Goal: Information Seeking & Learning: Learn about a topic

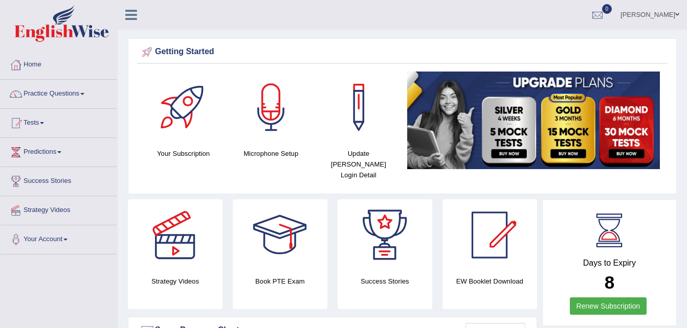
click at [47, 91] on link "Practice Questions" at bounding box center [59, 93] width 117 height 26
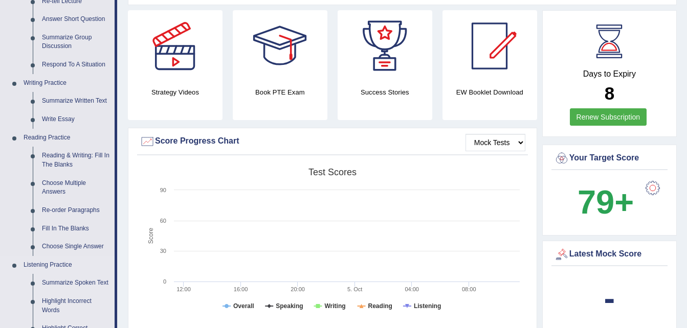
scroll to position [184, 0]
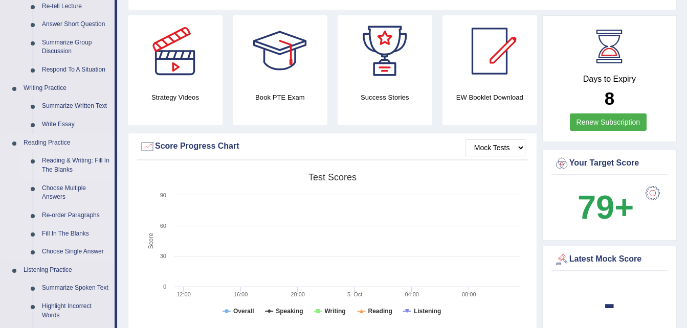
click at [80, 163] on link "Reading & Writing: Fill In The Blanks" at bounding box center [75, 165] width 77 height 27
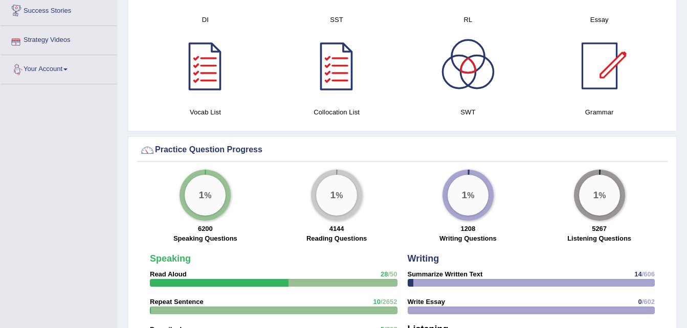
scroll to position [653, 0]
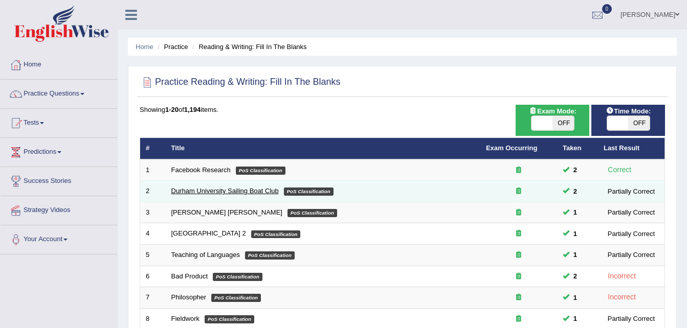
click at [194, 191] on link "Durham University Sailing Boat Club" at bounding box center [224, 191] width 107 height 8
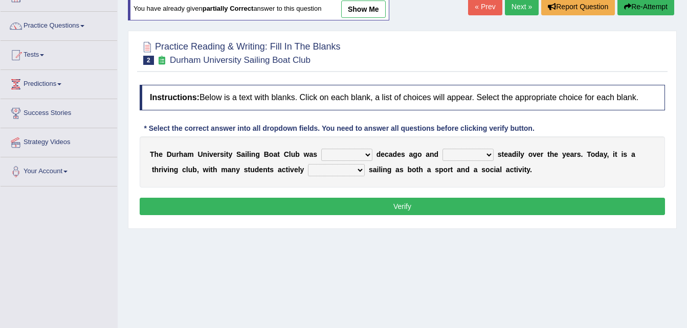
scroll to position [71, 0]
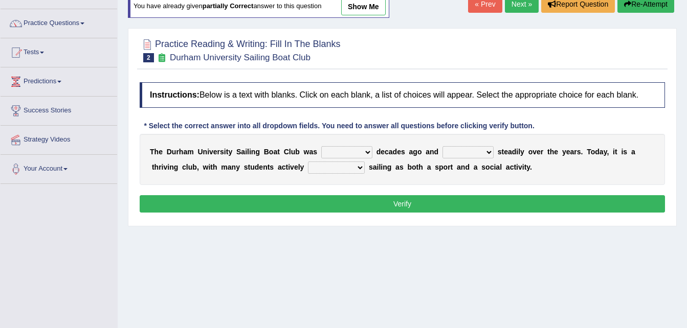
click at [376, 148] on b "d" at bounding box center [378, 152] width 5 height 8
click at [352, 149] on select "found fund founded find" at bounding box center [346, 152] width 51 height 12
select select "found"
click at [321, 146] on select "found fund founded find" at bounding box center [346, 152] width 51 height 12
click at [449, 153] on select "grow growing has grown grown" at bounding box center [467, 152] width 51 height 12
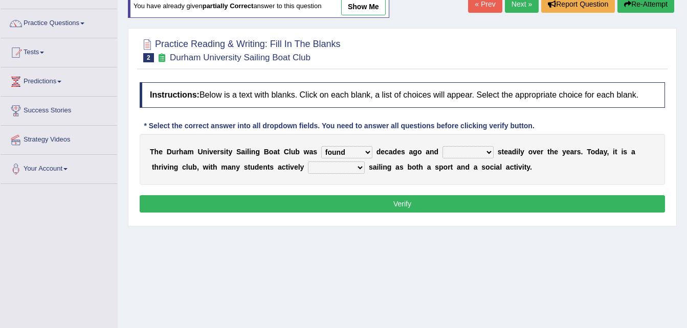
select select "growing"
click at [442, 146] on select "grow growing has grown grown" at bounding box center [467, 152] width 51 height 12
click at [308, 168] on select "enjoy enjoyed are enjoying enjoying" at bounding box center [336, 168] width 57 height 12
select select "enjoying"
click at [308, 162] on select "enjoy enjoyed are enjoying enjoying" at bounding box center [336, 168] width 57 height 12
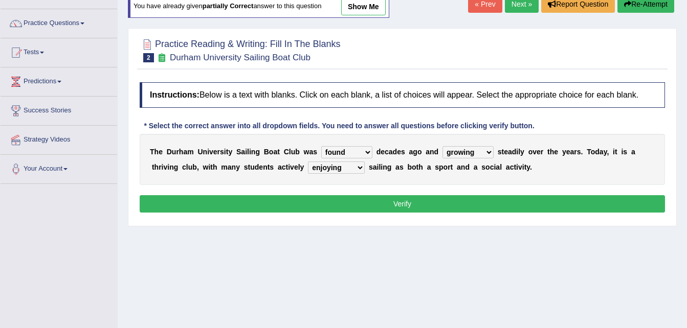
click at [325, 206] on button "Verify" at bounding box center [402, 203] width 525 height 17
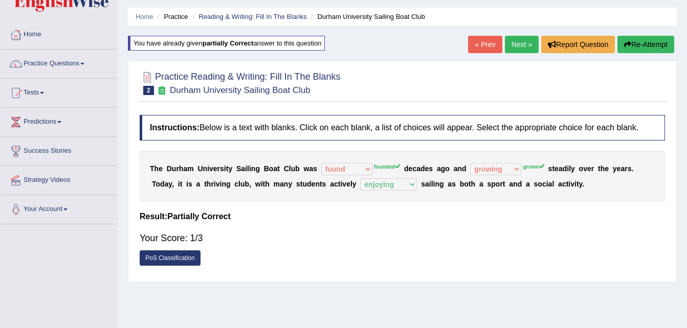
scroll to position [30, 0]
click at [517, 42] on link "Next »" at bounding box center [522, 44] width 34 height 17
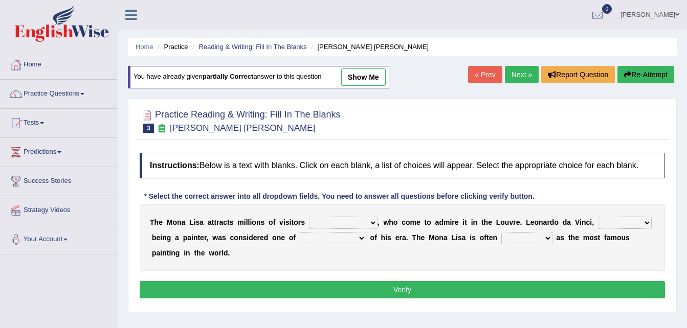
click at [324, 220] on select "around the year the all year all year round per year" at bounding box center [343, 223] width 69 height 12
select select "per year"
click at [309, 217] on select "around the year the all year all year round per year" at bounding box center [343, 223] width 69 height 12
click at [598, 223] on select "rather than as much as as well as as long as" at bounding box center [625, 223] width 54 height 12
click at [601, 223] on select "rather than as much as as well as as long as" at bounding box center [625, 223] width 54 height 12
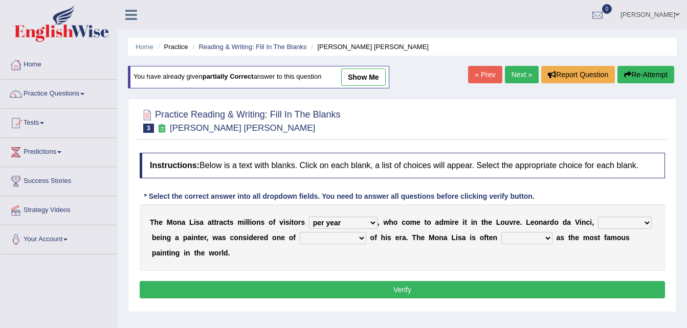
click at [601, 223] on select "rather than as much as as well as as long as" at bounding box center [625, 223] width 54 height 12
select select "rather than"
click at [598, 217] on select "rather than as much as as well as as long as" at bounding box center [625, 223] width 54 height 12
click at [309, 241] on select "better artists artist the better artist the best artists" at bounding box center [333, 238] width 66 height 12
select select "better artists"
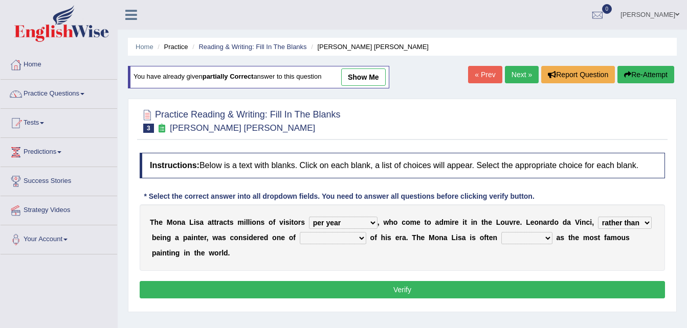
click at [300, 232] on select "better artists artist the better artist the best artists" at bounding box center [333, 238] width 66 height 12
click at [501, 238] on select "classified suggested predicted described" at bounding box center [526, 238] width 51 height 12
select select "predicted"
click at [501, 232] on select "classified suggested predicted described" at bounding box center [526, 238] width 51 height 12
click at [472, 281] on button "Verify" at bounding box center [402, 289] width 525 height 17
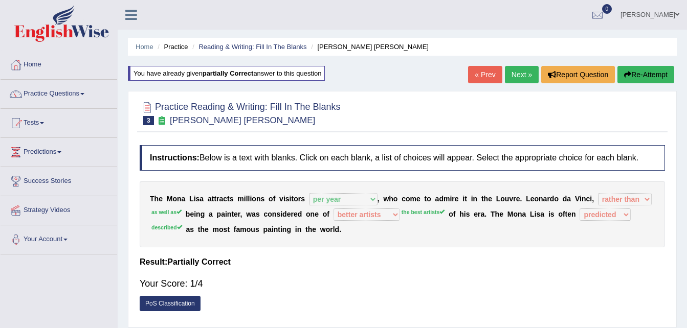
click at [518, 77] on link "Next »" at bounding box center [522, 74] width 34 height 17
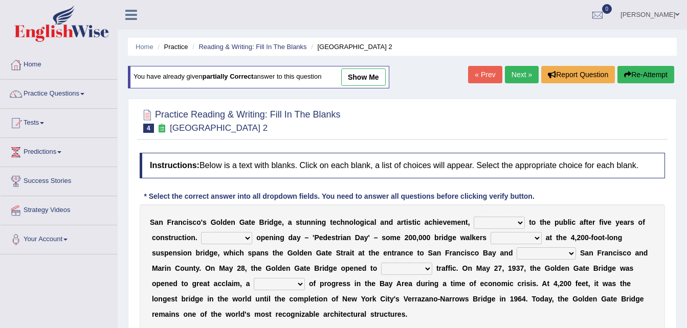
scroll to position [69, 0]
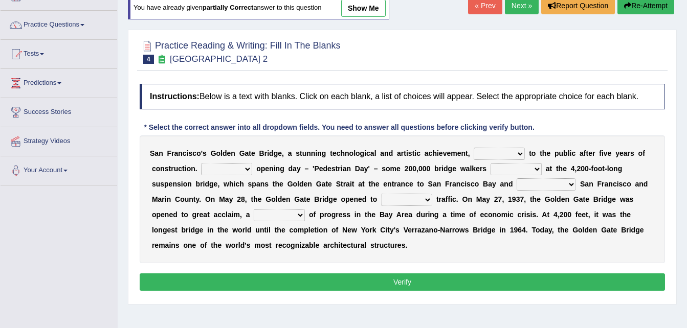
click at [474, 148] on select "opens closes appears equals" at bounding box center [499, 154] width 51 height 12
select select "appears"
click at [474, 148] on select "opens closes appears equals" at bounding box center [499, 154] width 51 height 12
click at [509, 168] on select "stationed looked marveled laughed" at bounding box center [515, 169] width 51 height 12
click at [226, 169] on select "On During Since When" at bounding box center [226, 169] width 51 height 12
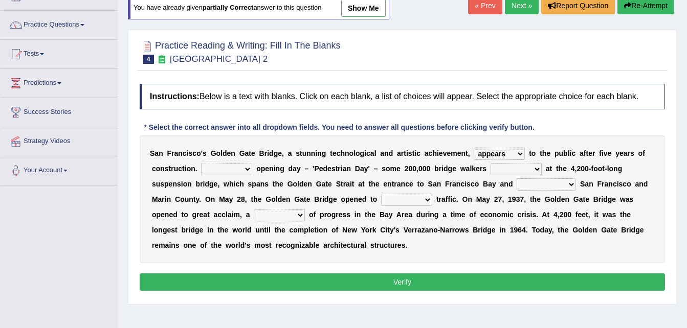
select select "During"
click at [201, 163] on select "On During Since When" at bounding box center [226, 169] width 51 height 12
click at [514, 167] on select "stationed looked marveled laughed" at bounding box center [515, 169] width 51 height 12
select select "stationed"
click at [490, 163] on select "stationed looked marveled laughed" at bounding box center [515, 169] width 51 height 12
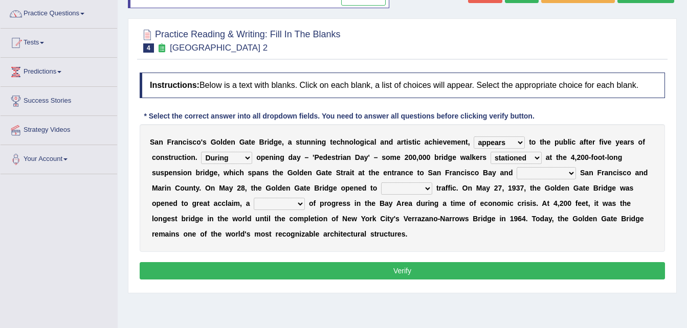
scroll to position [81, 0]
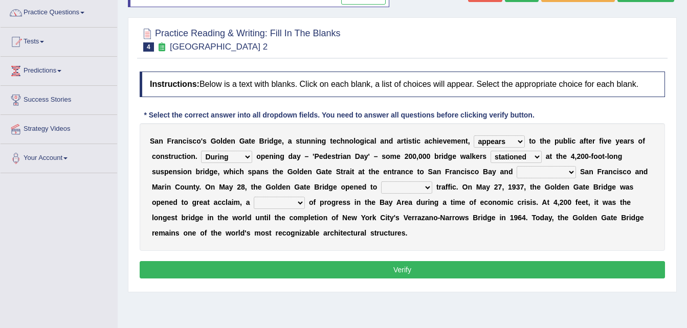
click at [516, 172] on select "separates connects channels differentiates" at bounding box center [545, 172] width 59 height 12
select select "connects"
click at [516, 166] on select "separates connects channels differentiates" at bounding box center [545, 172] width 59 height 12
click at [381, 187] on select "aquatic vehicular airborne watertight" at bounding box center [406, 188] width 51 height 12
select select "airborne"
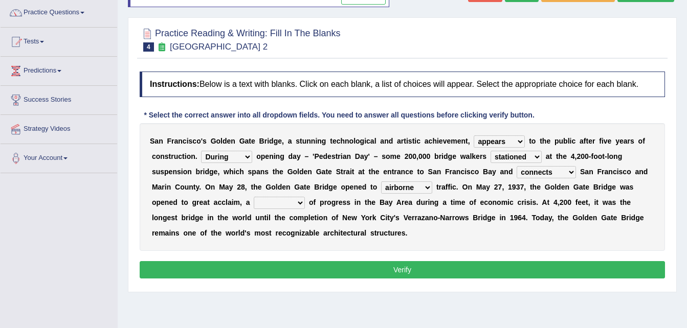
click at [381, 182] on select "aquatic vehicular airborne watertight" at bounding box center [406, 188] width 51 height 12
click at [254, 203] on select "denial symbol technique yield" at bounding box center [279, 203] width 51 height 12
select select "technique"
click at [254, 197] on select "denial symbol technique yield" at bounding box center [279, 203] width 51 height 12
click at [214, 264] on button "Verify" at bounding box center [402, 269] width 525 height 17
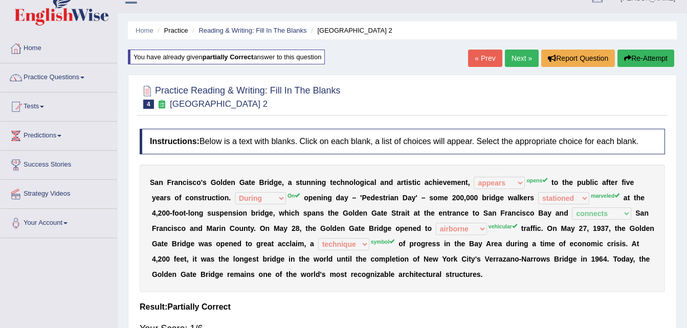
scroll to position [0, 0]
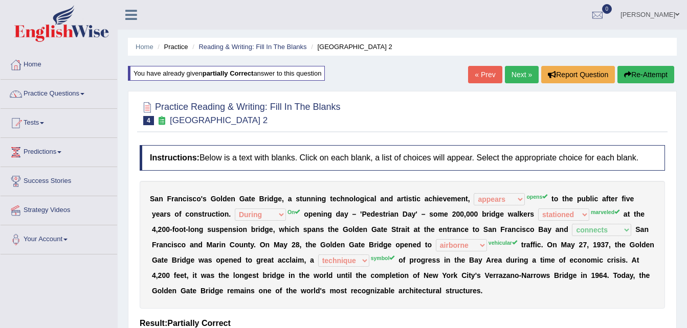
click at [516, 80] on link "Next »" at bounding box center [522, 74] width 34 height 17
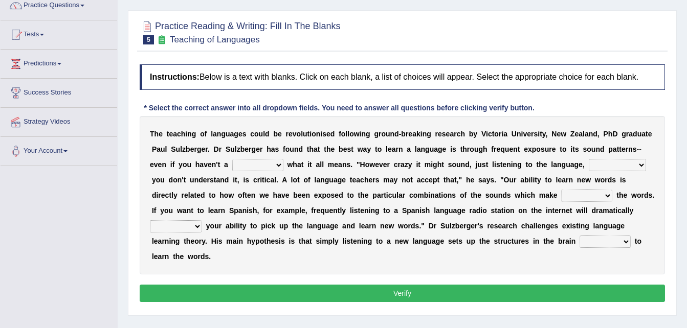
scroll to position [91, 0]
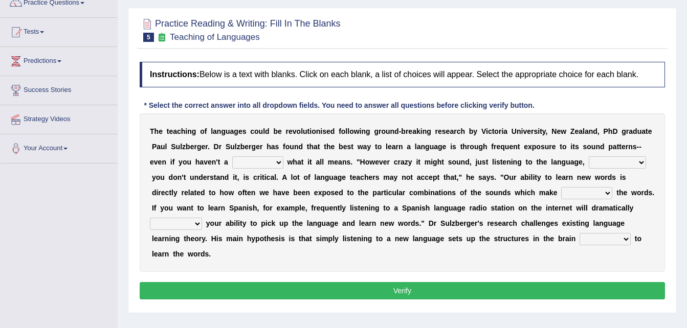
click at [232, 158] on select "dew claw clue due" at bounding box center [257, 162] width 51 height 12
select select "clue"
click at [232, 156] on select "dew claw clue due" at bounding box center [257, 162] width 51 height 12
click at [589, 161] on select "but also all together even though if so" at bounding box center [617, 162] width 57 height 12
select select "even though"
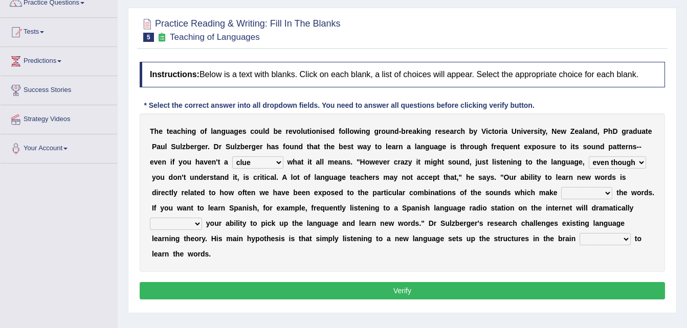
click at [589, 156] on select "but also all together even though if so" at bounding box center [617, 162] width 57 height 12
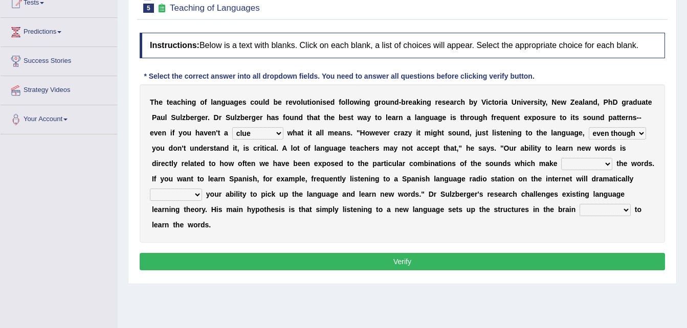
scroll to position [121, 0]
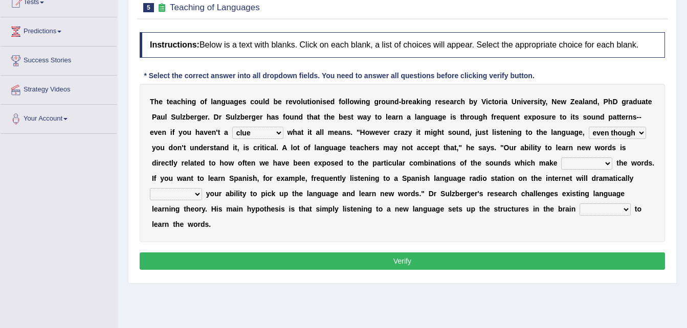
click at [561, 164] on select "down up of on" at bounding box center [586, 164] width 51 height 12
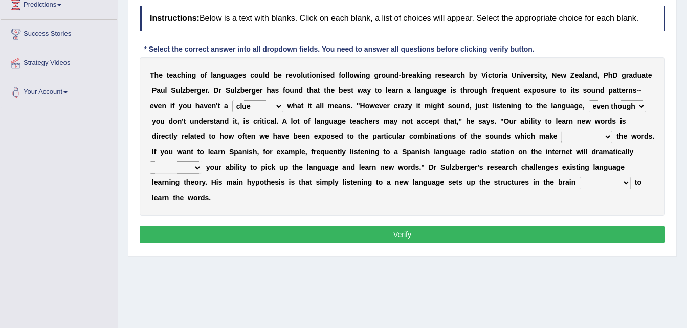
scroll to position [148, 0]
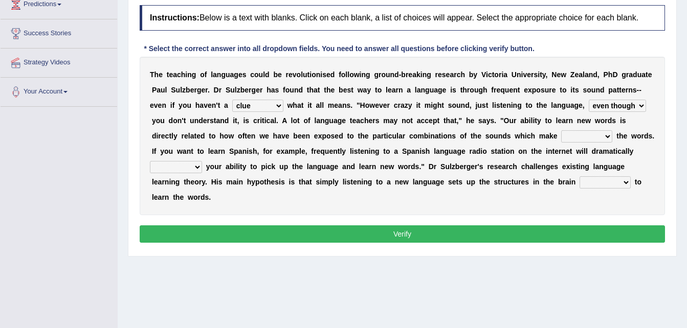
click at [561, 135] on select "down up of on" at bounding box center [586, 136] width 51 height 12
select select "up"
click at [561, 130] on select "down up of on" at bounding box center [586, 136] width 51 height 12
click at [202, 161] on select "evaluate exaggerate describe boost" at bounding box center [176, 167] width 52 height 12
select select "exaggerate"
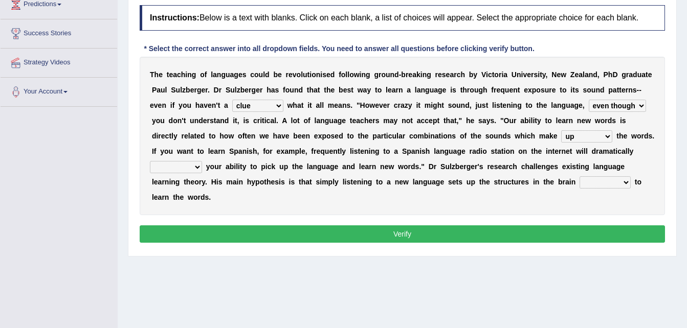
click at [202, 161] on select "evaluate exaggerate describe boost" at bounding box center [176, 167] width 52 height 12
click at [579, 182] on select "requiring required directed to require" at bounding box center [604, 182] width 51 height 12
select select "directed"
click at [579, 176] on select "requiring required directed to require" at bounding box center [604, 182] width 51 height 12
click at [363, 208] on div "Instructions: Below is a text with blanks. Click on each blank, a list of choic…" at bounding box center [402, 125] width 530 height 251
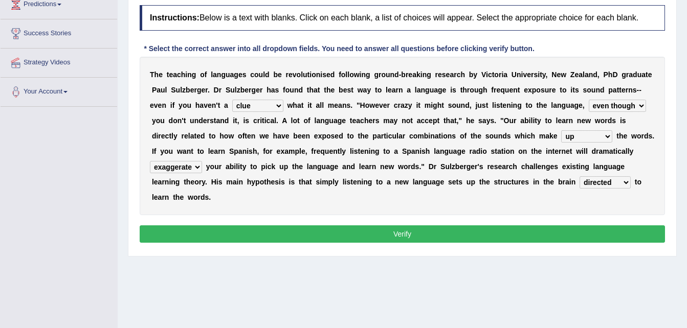
click at [363, 226] on button "Verify" at bounding box center [402, 234] width 525 height 17
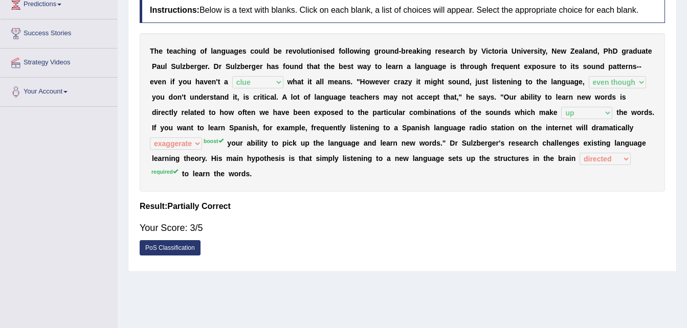
click at [504, 120] on div "T h e t e a c h i n g o f l a n g u a g e s c o u l d b e r e v o l u t i o n i…" at bounding box center [402, 112] width 525 height 159
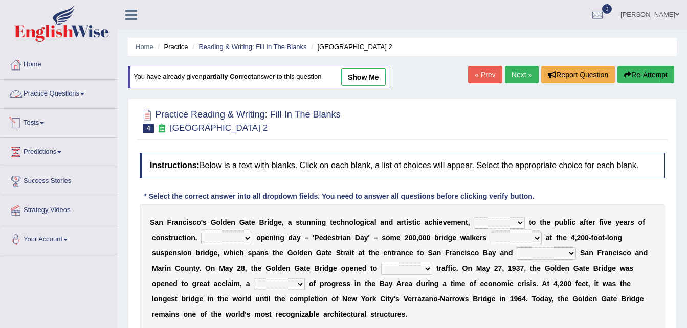
click at [50, 96] on link "Practice Questions" at bounding box center [59, 93] width 117 height 26
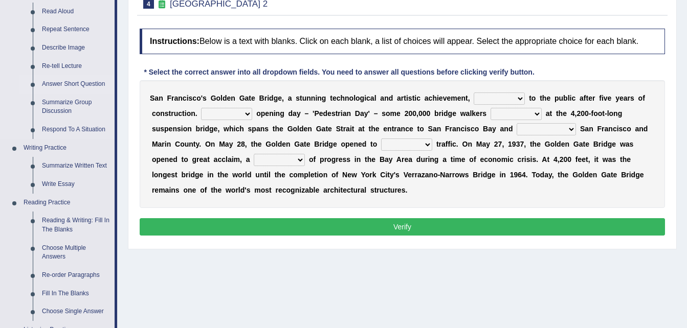
scroll to position [133, 0]
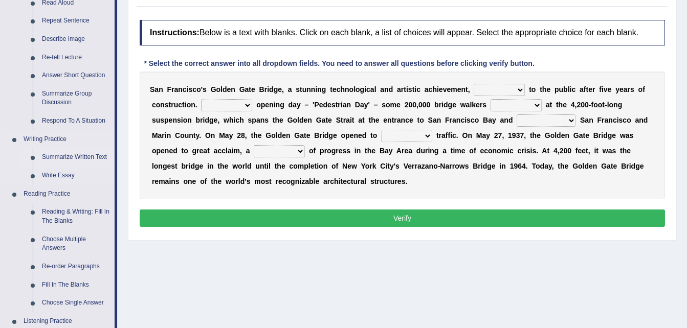
click at [66, 155] on link "Summarize Written Text" at bounding box center [75, 157] width 77 height 18
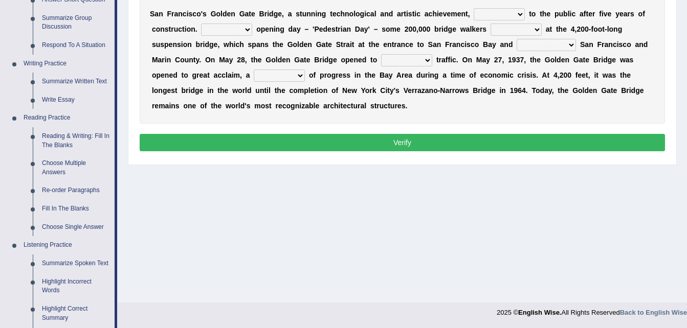
scroll to position [470, 0]
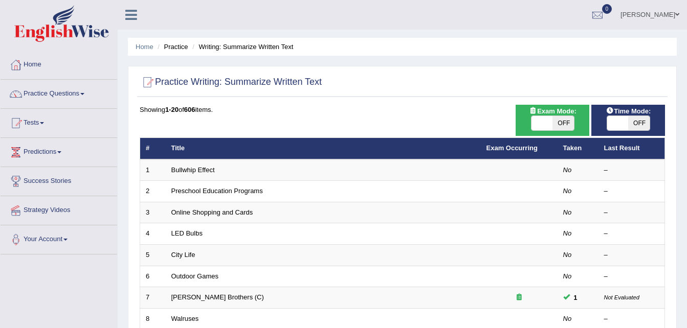
click at [559, 125] on span "OFF" at bounding box center [562, 123] width 21 height 14
checkbox input "true"
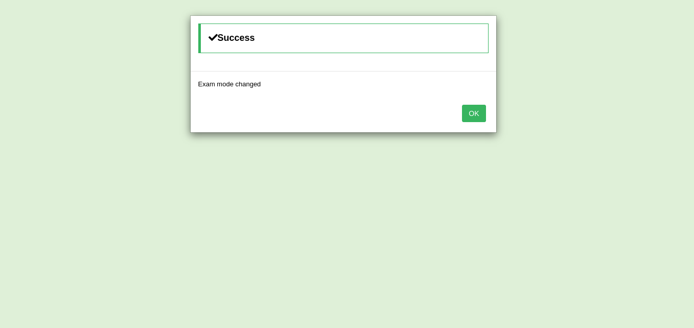
click at [477, 110] on button "OK" at bounding box center [474, 113] width 24 height 17
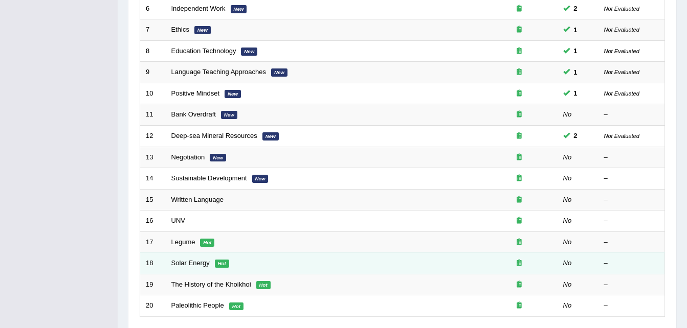
scroll to position [267, 0]
click at [199, 264] on link "Solar Energy" at bounding box center [190, 264] width 38 height 8
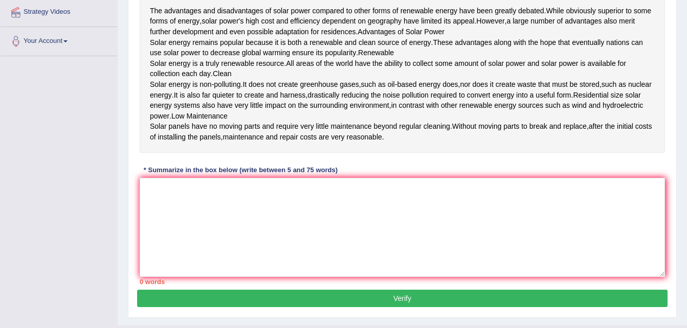
scroll to position [199, 0]
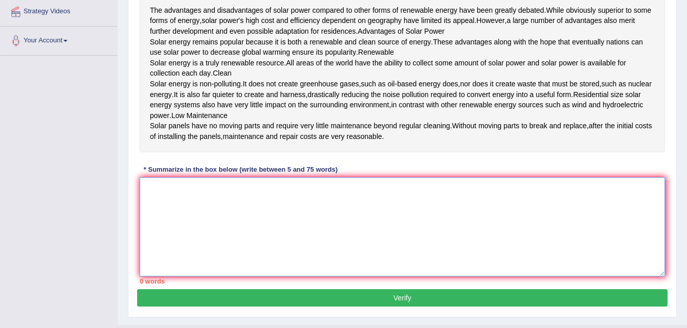
click at [210, 276] on textarea at bounding box center [402, 226] width 525 height 99
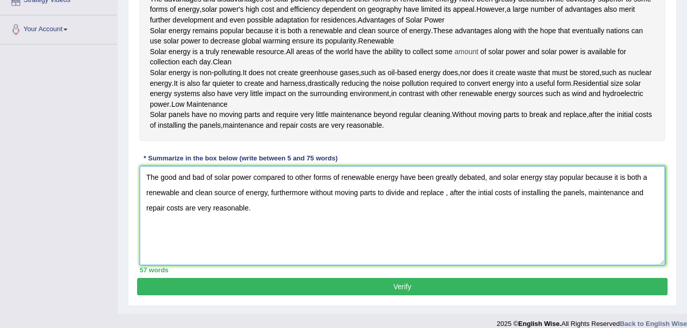
scroll to position [211, 0]
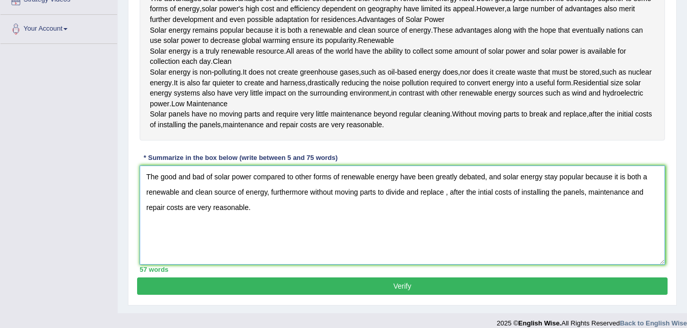
click at [250, 251] on textarea "The good and bad of solar power compared to other forms of renewable energy hav…" at bounding box center [402, 215] width 525 height 99
click at [253, 250] on textarea "The good and bad of solar power compared to other forms of renewable energy hav…" at bounding box center [402, 215] width 525 height 99
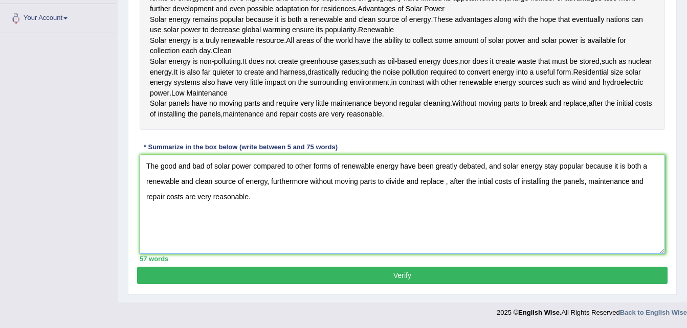
scroll to position [264, 0]
type textarea "The good and bad of solar power compared to other forms of renewable energy hav…"
click at [413, 277] on button "Verify" at bounding box center [402, 275] width 530 height 17
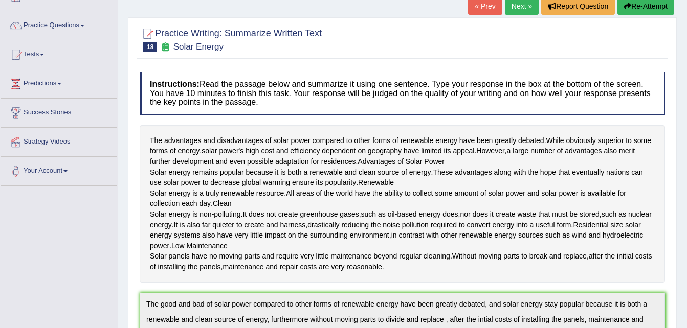
scroll to position [0, 0]
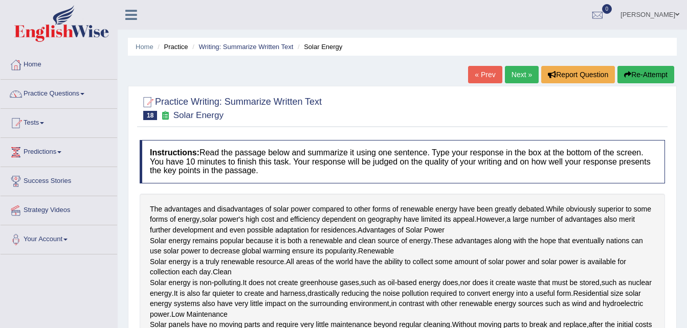
click at [635, 68] on button "Re-Attempt" at bounding box center [645, 74] width 57 height 17
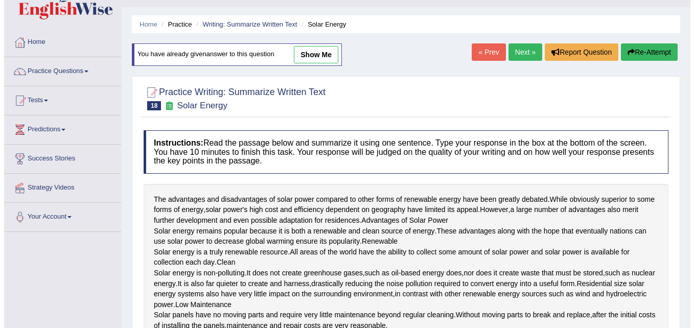
scroll to position [23, 0]
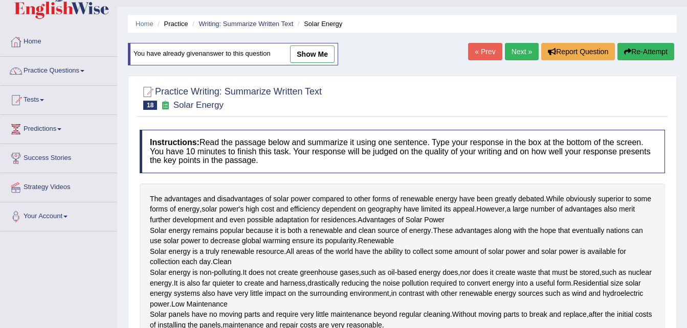
click at [327, 52] on link "show me" at bounding box center [312, 54] width 44 height 17
type textarea "The good and bad of solar power compared to other forms of renewable energy hav…"
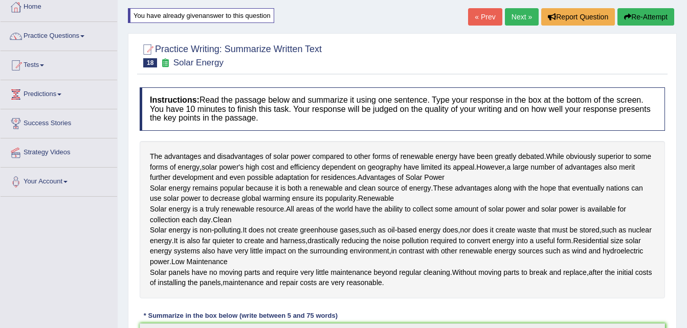
scroll to position [0, 0]
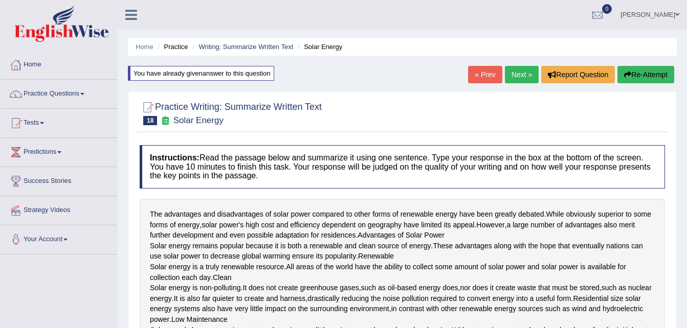
click at [654, 75] on button "Re-Attempt" at bounding box center [645, 74] width 57 height 17
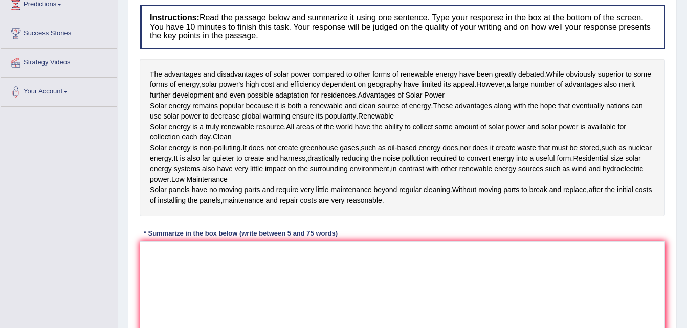
scroll to position [165, 0]
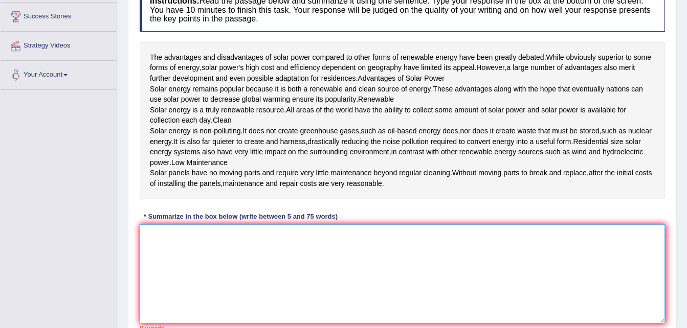
click at [194, 287] on textarea at bounding box center [402, 273] width 525 height 99
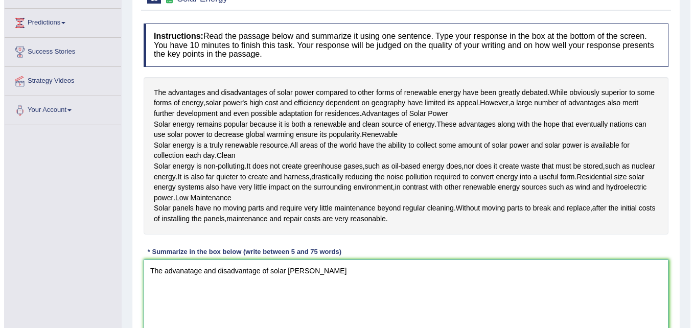
scroll to position [0, 0]
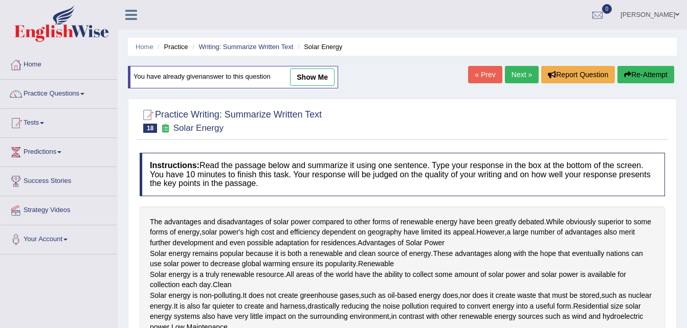
click at [318, 77] on link "show me" at bounding box center [312, 77] width 44 height 17
type textarea "The good and bad of solar power compared to other forms of renewable energy hav…"
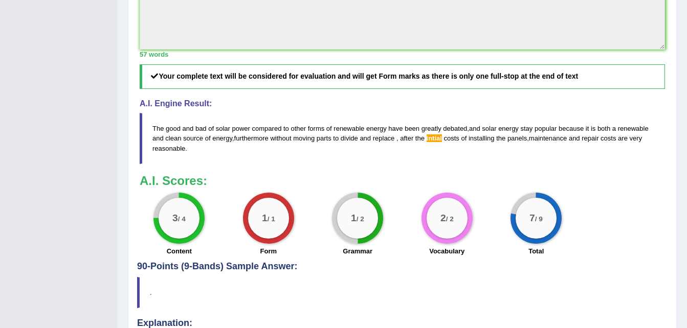
scroll to position [432, 0]
click at [436, 163] on blockquote "The good and bad of solar power compared to other forms of renewable energy hav…" at bounding box center [402, 138] width 525 height 51
click at [434, 142] on span "intial" at bounding box center [433, 138] width 15 height 8
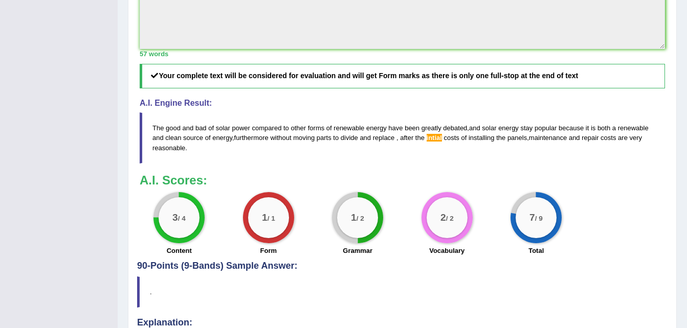
click at [434, 142] on span "intial" at bounding box center [433, 138] width 15 height 8
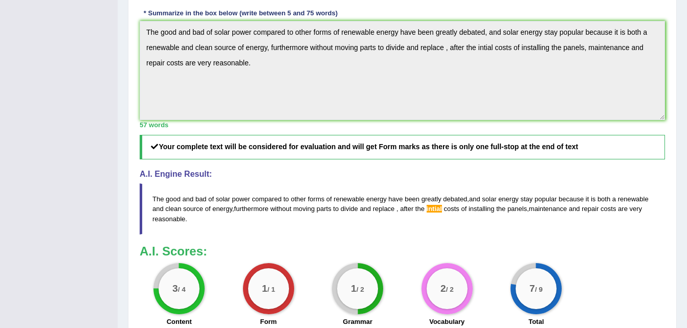
scroll to position [360, 0]
click at [416, 51] on div "Instructions: Read the passage below and summarize it using one sentence. Type …" at bounding box center [402, 56] width 530 height 553
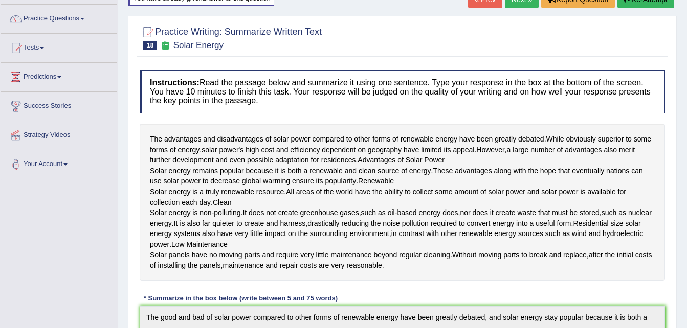
scroll to position [0, 0]
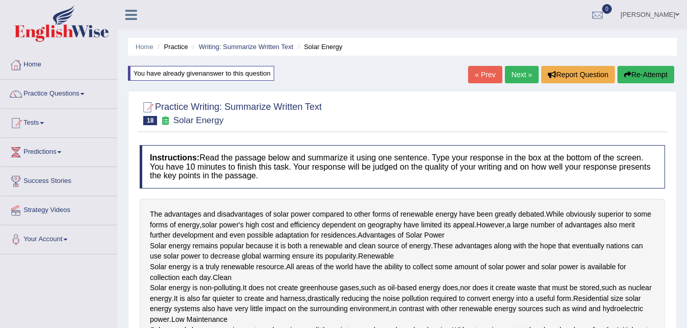
click at [521, 70] on link "Next »" at bounding box center [522, 74] width 34 height 17
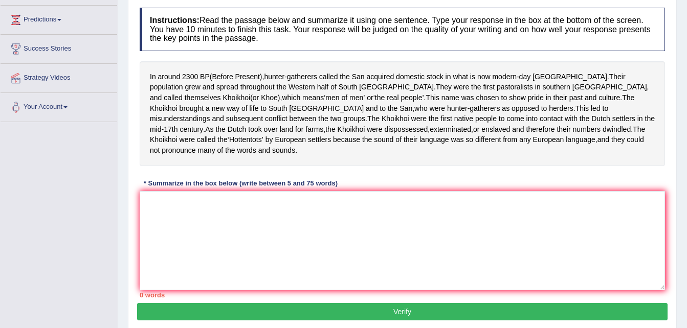
scroll to position [135, 0]
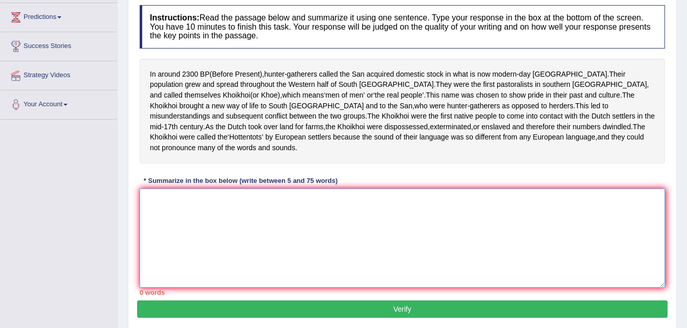
click at [330, 219] on textarea at bounding box center [402, 238] width 525 height 99
click at [286, 204] on textarea "In around 2300 BP" at bounding box center [402, 238] width 525 height 99
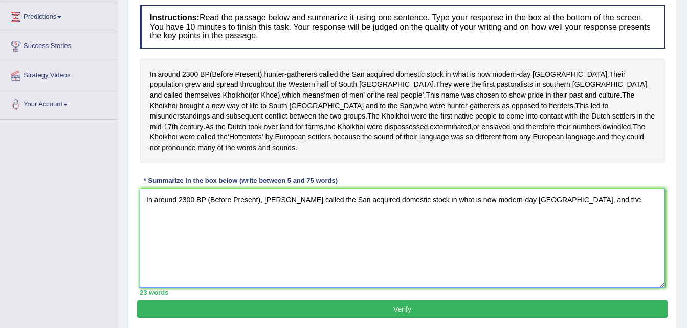
click at [286, 204] on textarea "In around 2300 BP (Before Present), [PERSON_NAME] called the San acquired domes…" at bounding box center [402, 238] width 525 height 99
click at [597, 201] on textarea "In around 2300 BP (Before Present), [PERSON_NAME] called the San acquired domes…" at bounding box center [402, 238] width 525 height 99
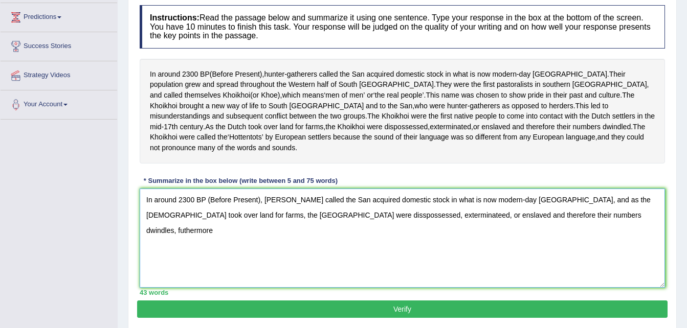
click at [328, 199] on textarea "In around 2300 BP (Before Present), [PERSON_NAME] called the San acquired domes…" at bounding box center [402, 238] width 525 height 99
click at [183, 199] on textarea "In around 2300 BP (Before Present), [PERSON_NAME] called the San acquired domes…" at bounding box center [402, 238] width 525 height 99
click at [327, 200] on textarea "In around 2300 BP (Before Present), [PERSON_NAME] called the San acquired domes…" at bounding box center [402, 238] width 525 height 99
click at [558, 215] on textarea "In around 2300 BP (Before Present), [PERSON_NAME] called the San acquired domes…" at bounding box center [402, 238] width 525 height 99
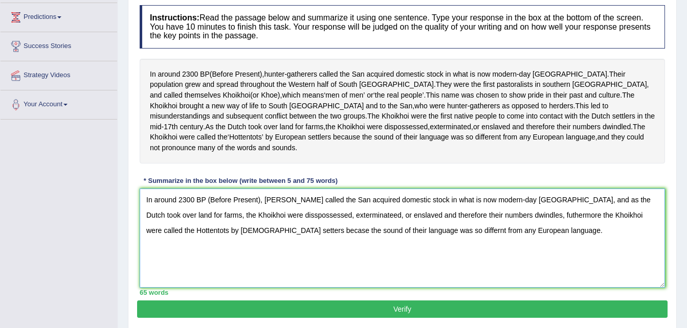
click at [301, 230] on textarea "In around 2300 BP (Before Present), [PERSON_NAME] called the San acquired domes…" at bounding box center [402, 238] width 525 height 99
click at [304, 231] on textarea "In around 2300 BP (Before Present), [PERSON_NAME] called the San acquired domes…" at bounding box center [402, 238] width 525 height 99
click at [304, 232] on textarea "In around 2300 BP (Before Present), [PERSON_NAME] called the San acquired domes…" at bounding box center [402, 238] width 525 height 99
click at [651, 195] on textarea "In around 2300 BP (Before Present), [PERSON_NAME] called the San acquired domes…" at bounding box center [402, 238] width 525 height 99
click at [522, 235] on textarea "In around 2300 BP (Before Present), [PERSON_NAME] called the San acquired domes…" at bounding box center [402, 238] width 525 height 99
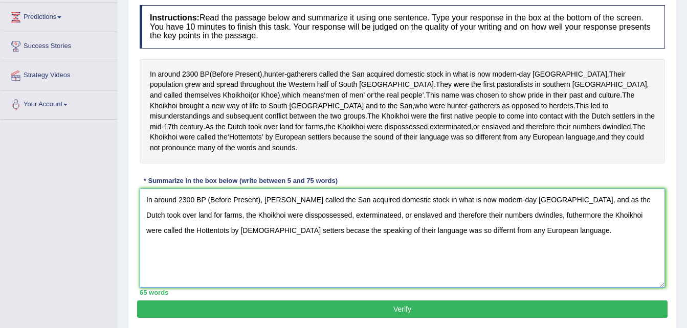
click at [639, 227] on textarea "In around 2300 BP (Before Present), [PERSON_NAME] called the San acquired domes…" at bounding box center [402, 238] width 525 height 99
click at [643, 199] on textarea "In around 2300 BP (Before Present), [PERSON_NAME] called the San acquired domes…" at bounding box center [402, 238] width 525 height 99
click at [544, 243] on textarea "In around 2300 BP (Before Present), [PERSON_NAME] called the San acquired domes…" at bounding box center [402, 238] width 525 height 99
click at [521, 233] on textarea "In around 2300 BP (Before Present), [PERSON_NAME] called the San acquired domes…" at bounding box center [402, 238] width 525 height 99
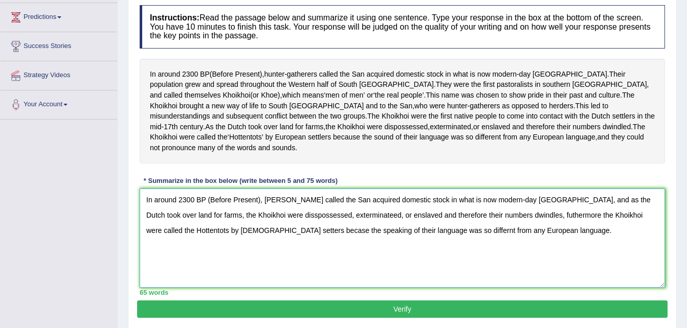
click at [643, 198] on textarea "In around 2300 BP (Before Present), [PERSON_NAME] called the San acquired domes…" at bounding box center [402, 238] width 525 height 99
click at [531, 231] on textarea "In around 2300 BP (Before Present), [PERSON_NAME] called the San acquired domes…" at bounding box center [402, 238] width 525 height 99
click at [414, 231] on textarea "In around 2300 BP (Before Present), [PERSON_NAME] called the San acquired domes…" at bounding box center [402, 238] width 525 height 99
click at [411, 231] on textarea "In around 2300 BP (Before Present), [PERSON_NAME] called the San acquired domes…" at bounding box center [402, 238] width 525 height 99
click at [412, 229] on textarea "In around 2300 BP (Before Present), [PERSON_NAME] called the San acquired domes…" at bounding box center [402, 238] width 525 height 99
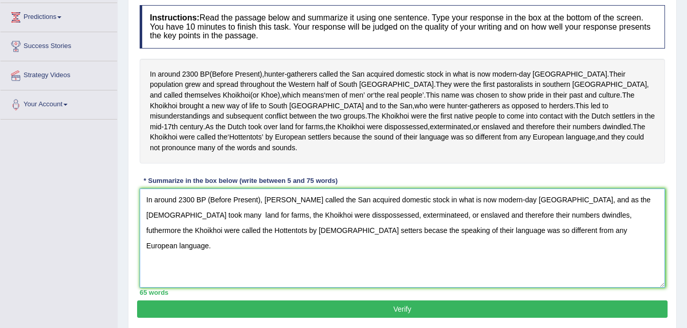
click at [265, 217] on textarea "In around 2300 BP (Before Present), [PERSON_NAME] called the San acquired domes…" at bounding box center [402, 238] width 525 height 99
click at [508, 219] on textarea "In around 2300 BP (Before Present), [PERSON_NAME] called the San acquired domes…" at bounding box center [402, 238] width 525 height 99
click at [503, 216] on textarea "In around 2300 BP (Before Present), [PERSON_NAME] called the San acquired domes…" at bounding box center [402, 238] width 525 height 99
click at [506, 216] on textarea "In around 2300 BP (Before Present), [PERSON_NAME] called the San acquired domes…" at bounding box center [402, 238] width 525 height 99
click at [530, 227] on textarea "In around 2300 BP (Before Present), [PERSON_NAME] called the San acquired domes…" at bounding box center [402, 238] width 525 height 99
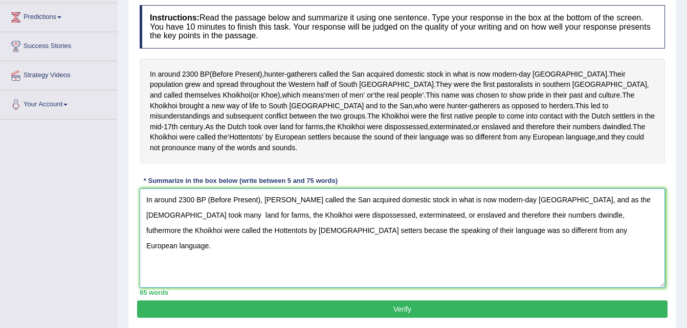
click at [418, 230] on textarea "In around 2300 BP (Before Present), [PERSON_NAME] called the San acquired domes…" at bounding box center [402, 238] width 525 height 99
type textarea "In around 2300 BP (Before Present), [PERSON_NAME] called the San acquired domes…"
click at [423, 312] on button "Verify" at bounding box center [402, 309] width 530 height 17
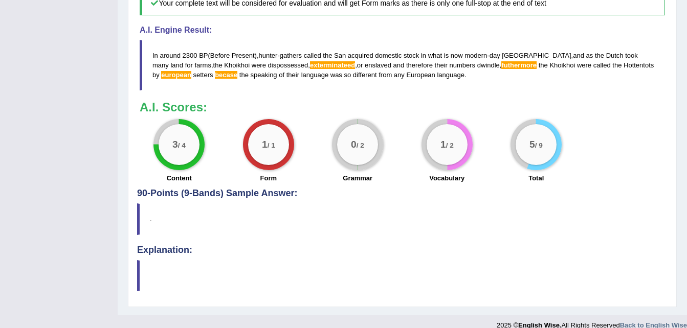
scroll to position [444, 0]
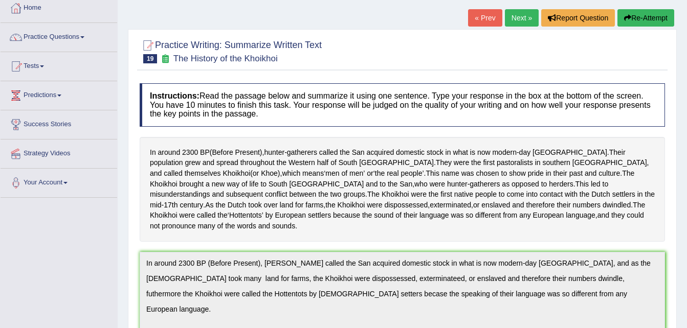
scroll to position [0, 0]
